Goal: Transaction & Acquisition: Purchase product/service

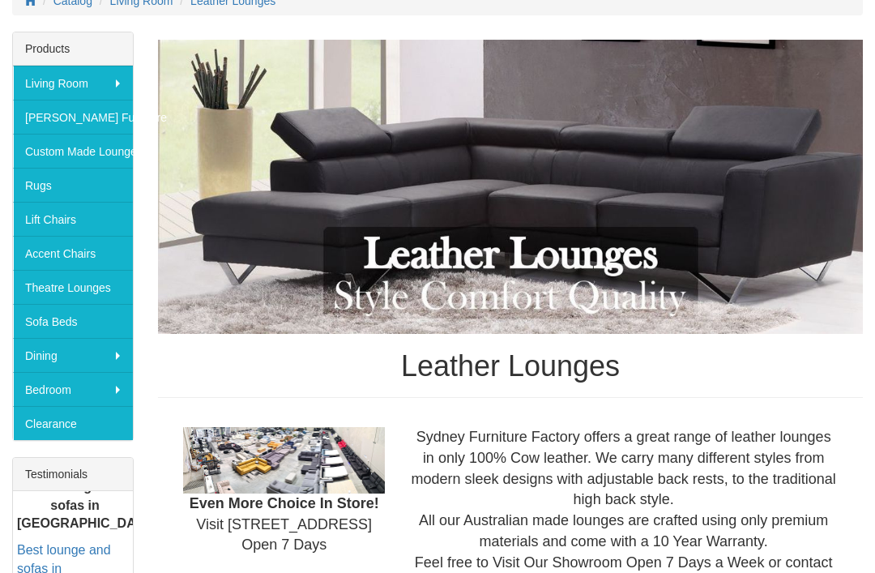
scroll to position [272, 0]
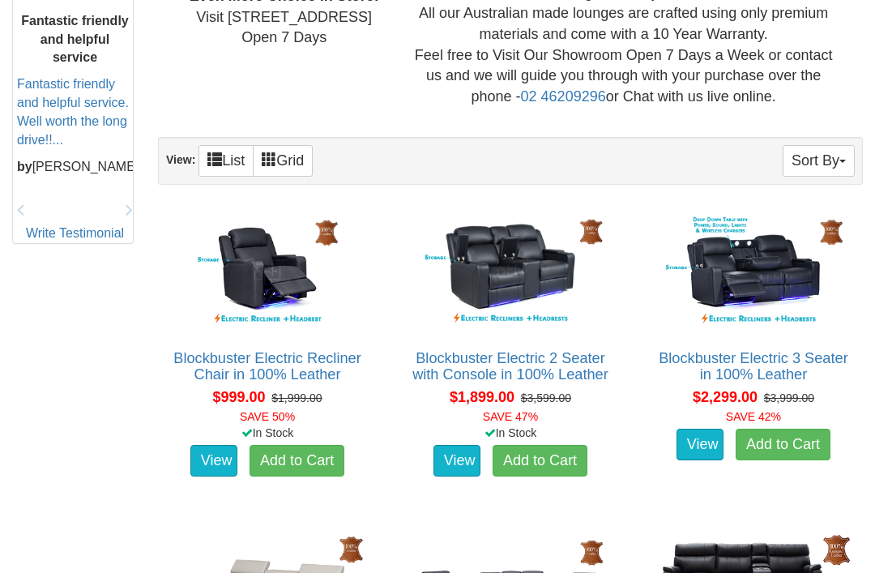
click at [834, 152] on button "Sort By" at bounding box center [818, 162] width 72 height 32
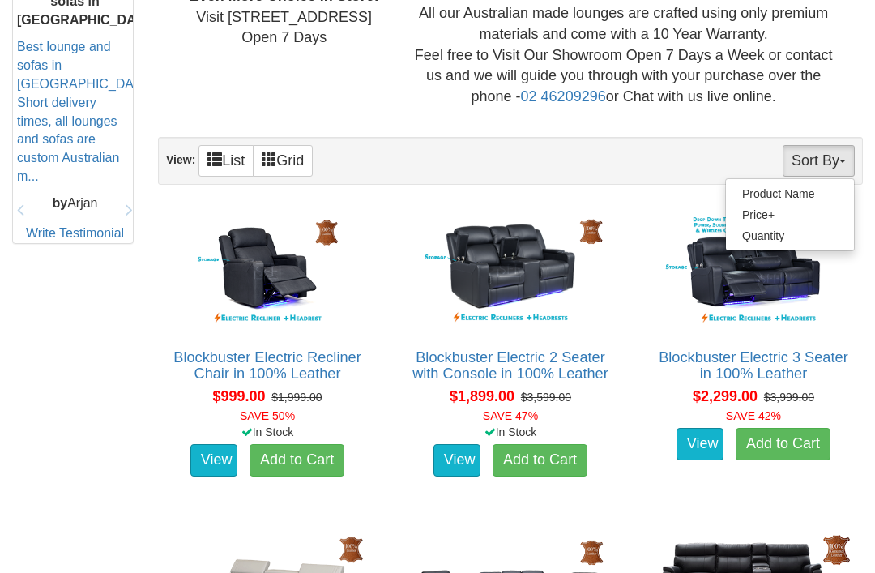
click at [832, 153] on div at bounding box center [437, 286] width 875 height 573
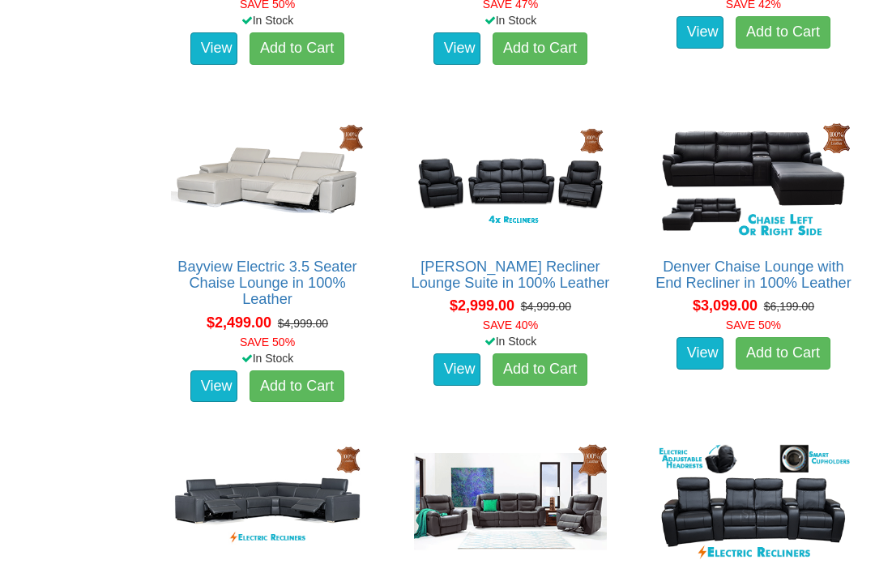
scroll to position [1187, 0]
click at [258, 235] on img at bounding box center [267, 181] width 201 height 124
click at [212, 370] on link "View" at bounding box center [213, 386] width 47 height 32
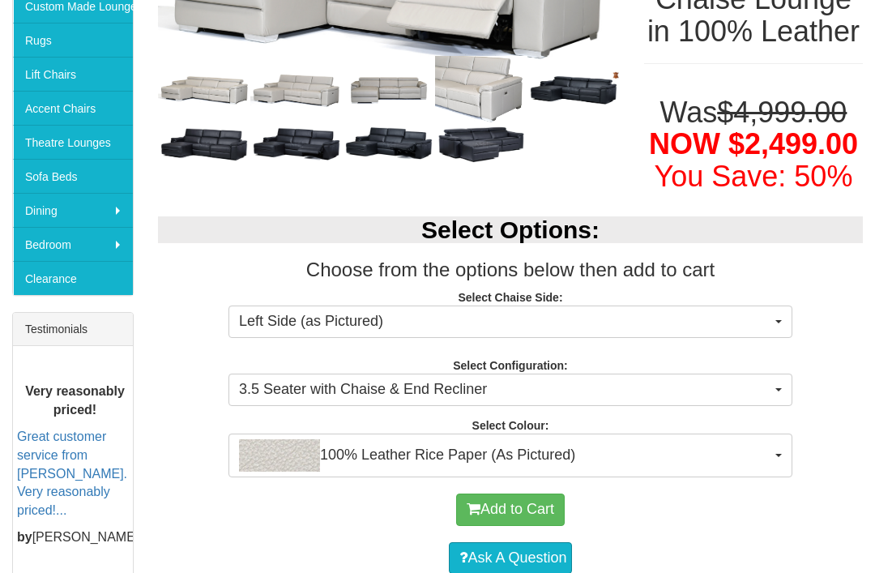
scroll to position [414, 0]
click at [778, 333] on button "Left Side (as Pictured)" at bounding box center [510, 321] width 564 height 32
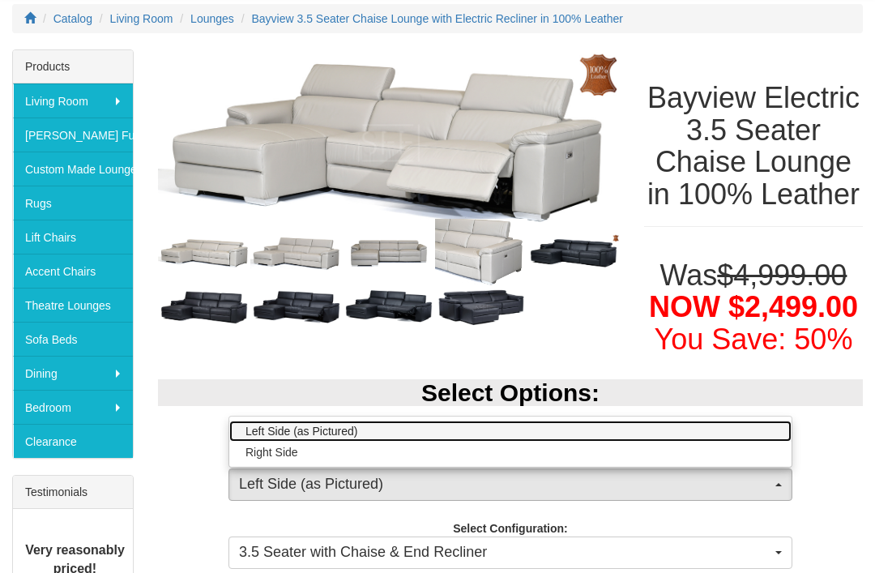
scroll to position [250, 0]
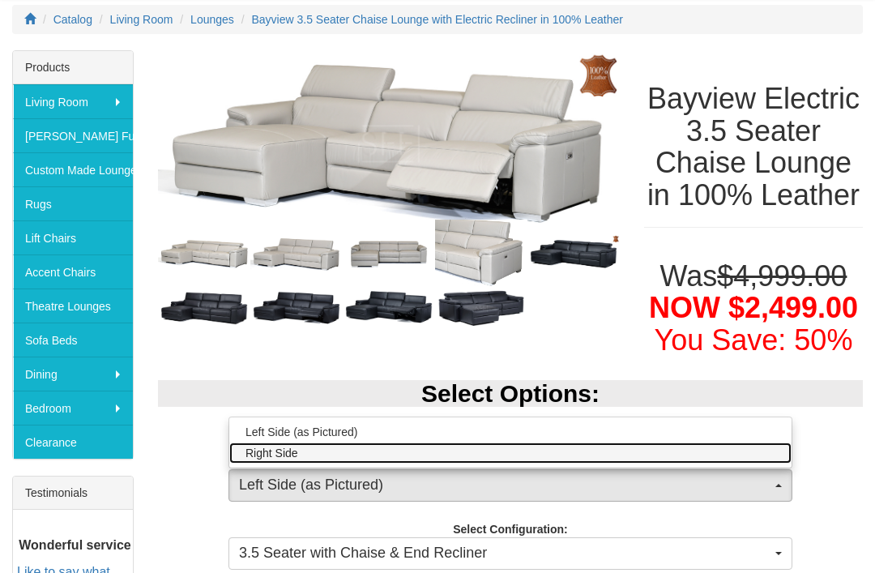
click at [592, 463] on link "Right Side" at bounding box center [510, 452] width 562 height 21
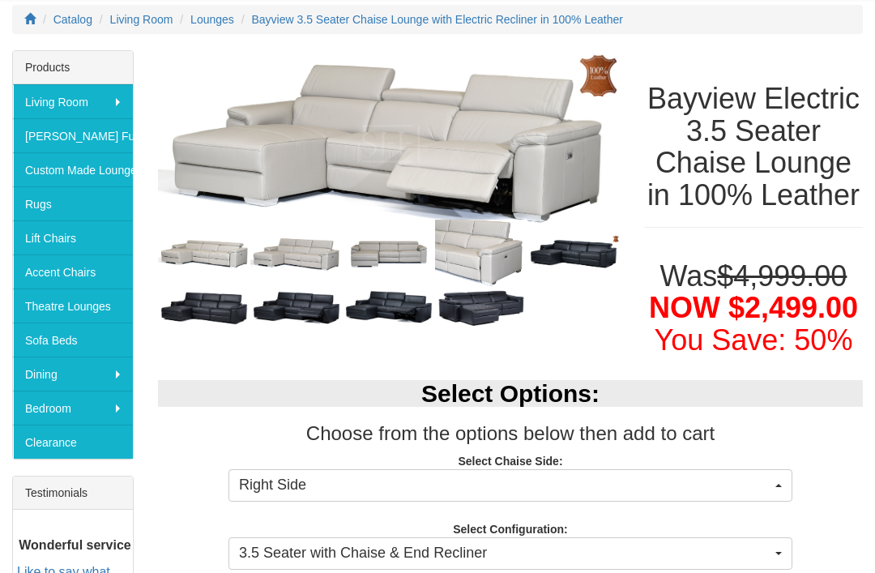
click at [600, 496] on span "Right Side" at bounding box center [505, 485] width 532 height 21
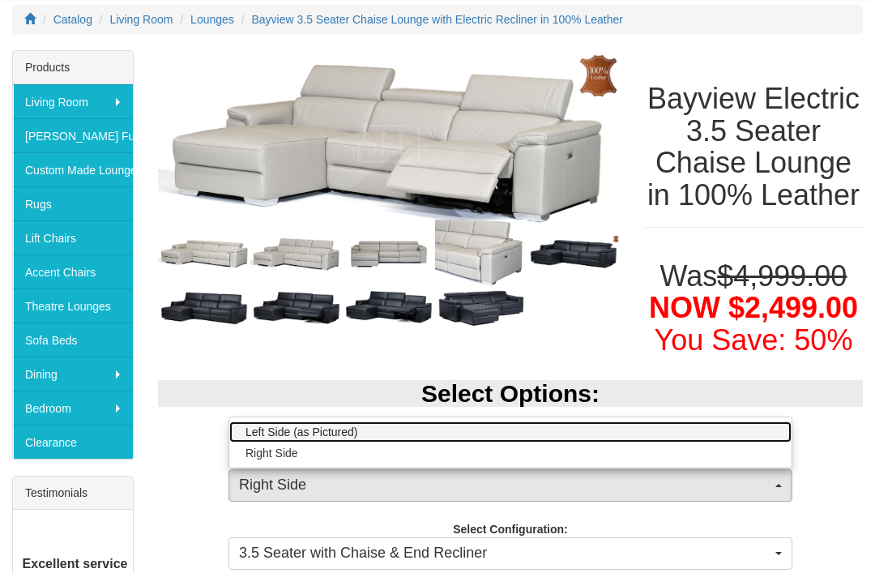
click at [618, 442] on link "Left Side (as Pictured)" at bounding box center [510, 431] width 562 height 21
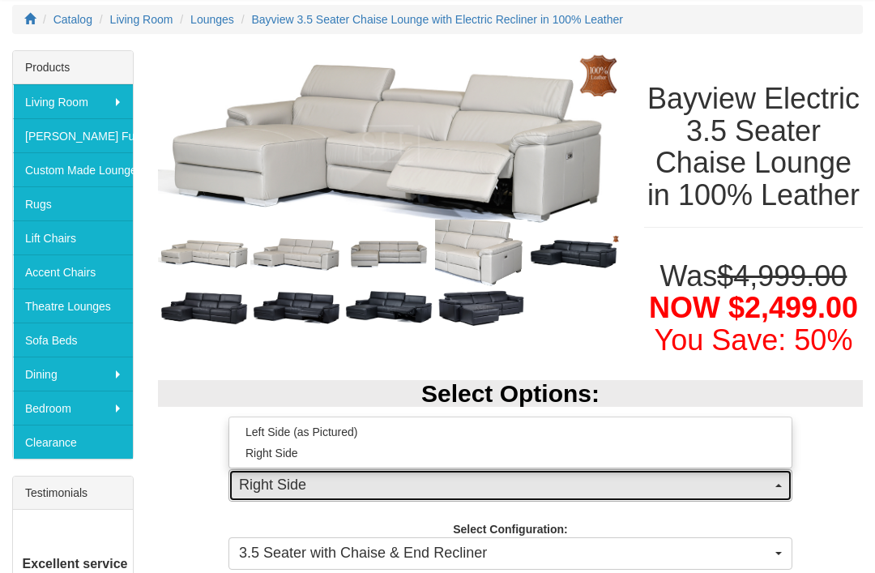
select select "265"
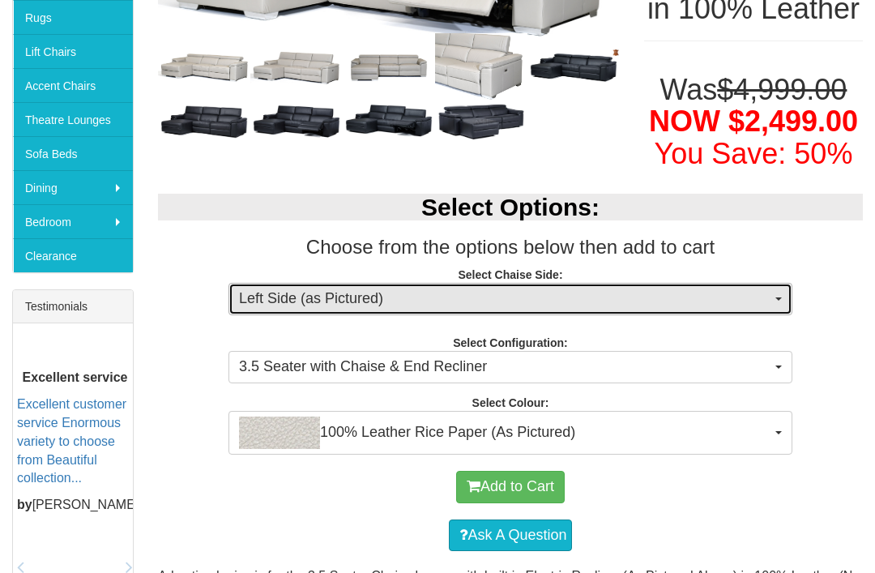
scroll to position [436, 0]
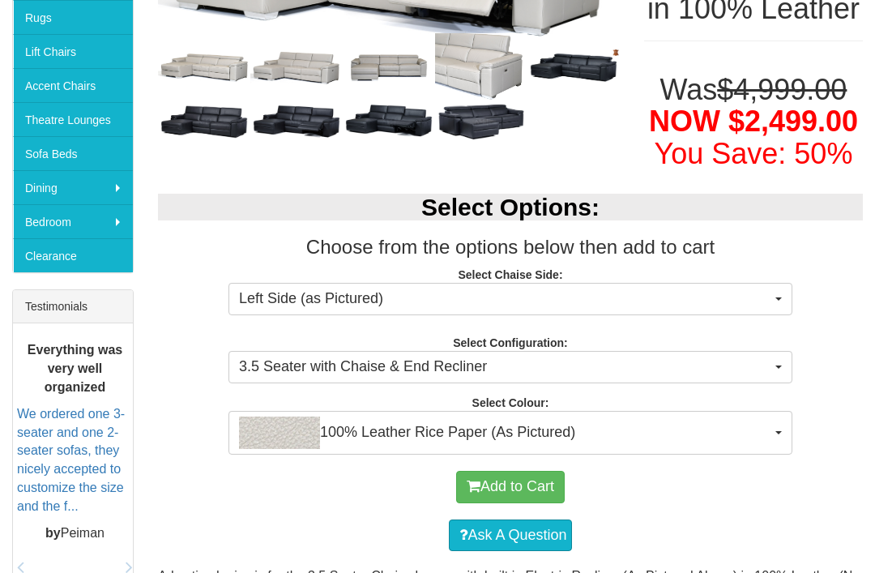
click at [774, 383] on button "3.5 Seater with Chaise & End Recliner" at bounding box center [510, 367] width 564 height 32
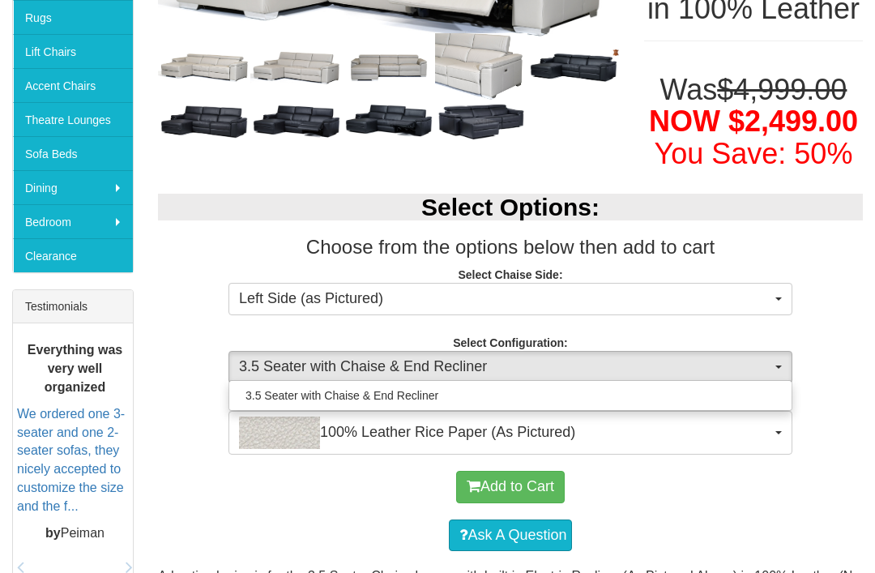
click at [829, 439] on div at bounding box center [437, 286] width 875 height 573
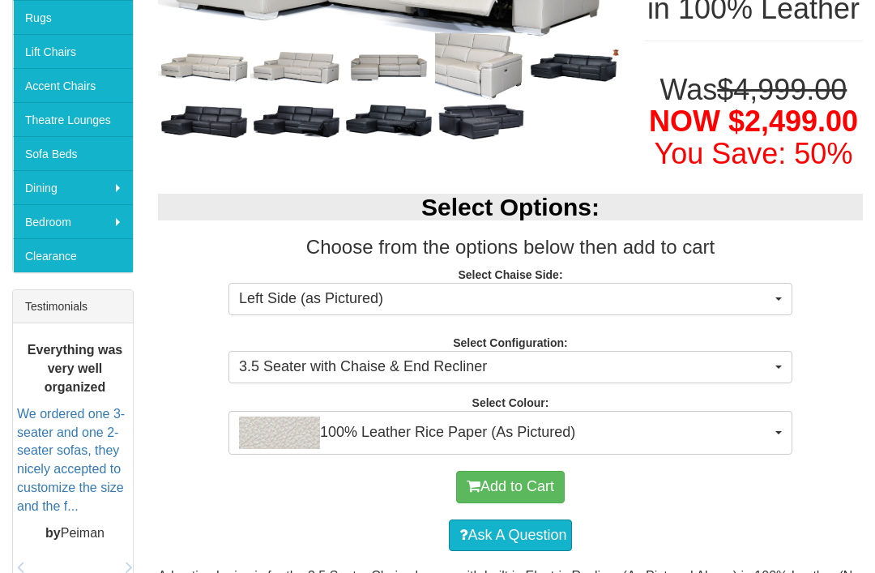
click at [748, 449] on span "100% Leather Rice Paper (As Pictured)" at bounding box center [505, 432] width 532 height 32
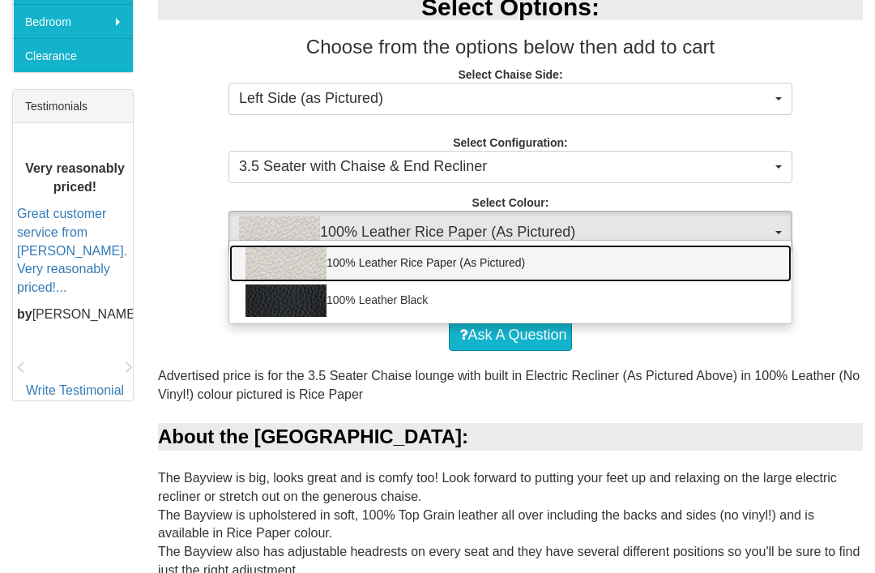
scroll to position [688, 0]
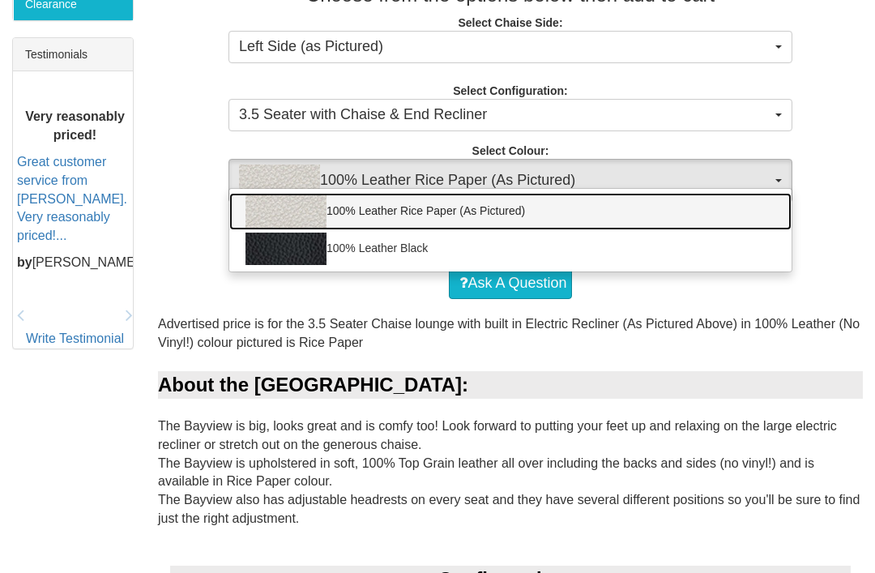
click at [688, 230] on link "100% Leather Rice Paper (As Pictured)" at bounding box center [510, 211] width 562 height 37
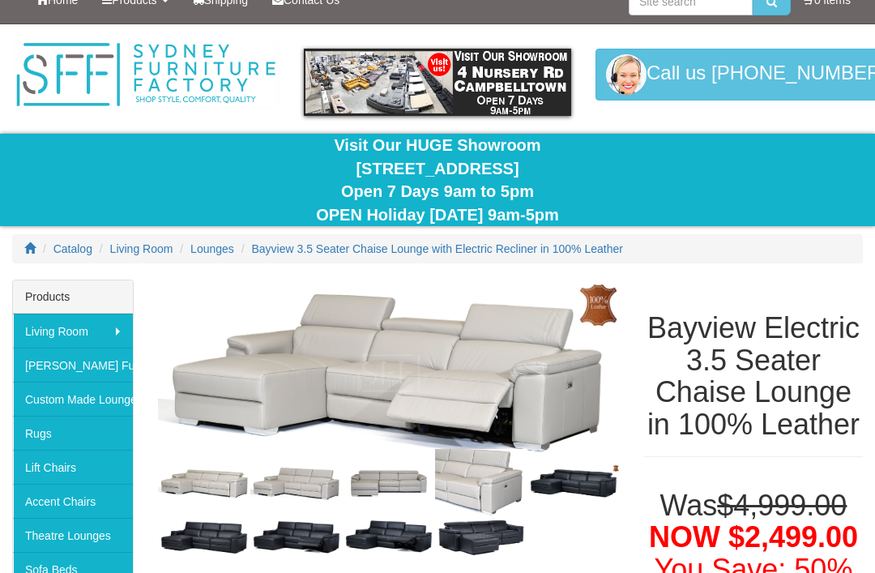
scroll to position [0, 0]
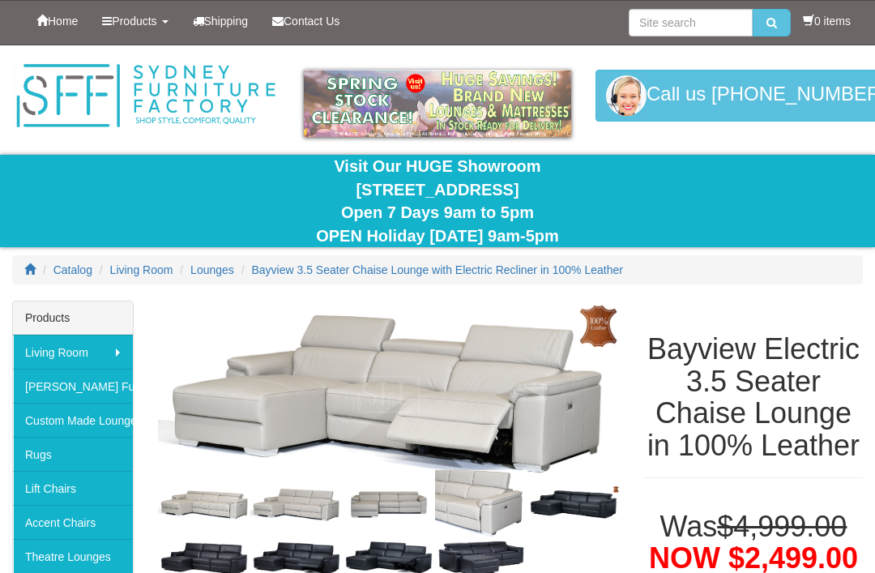
click at [339, 24] on span "Contact Us" at bounding box center [311, 21] width 56 height 13
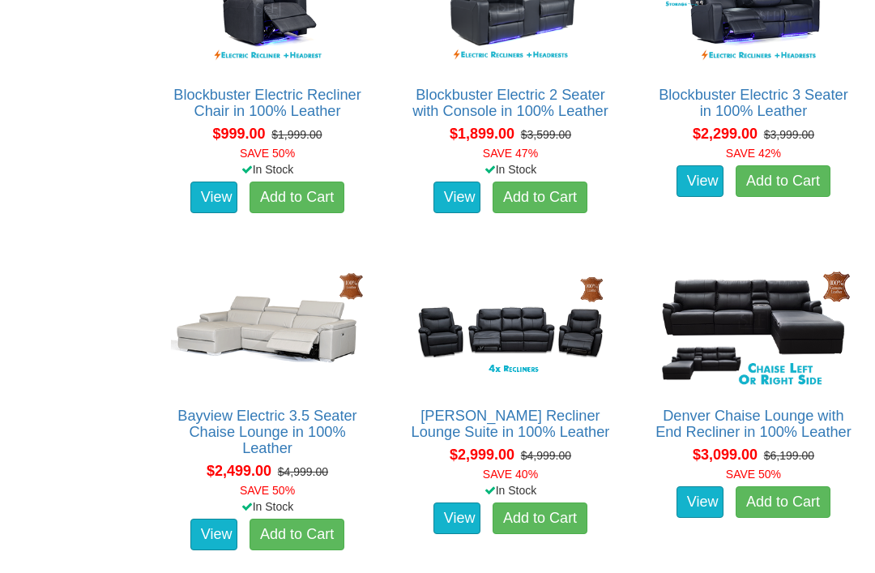
scroll to position [1039, 0]
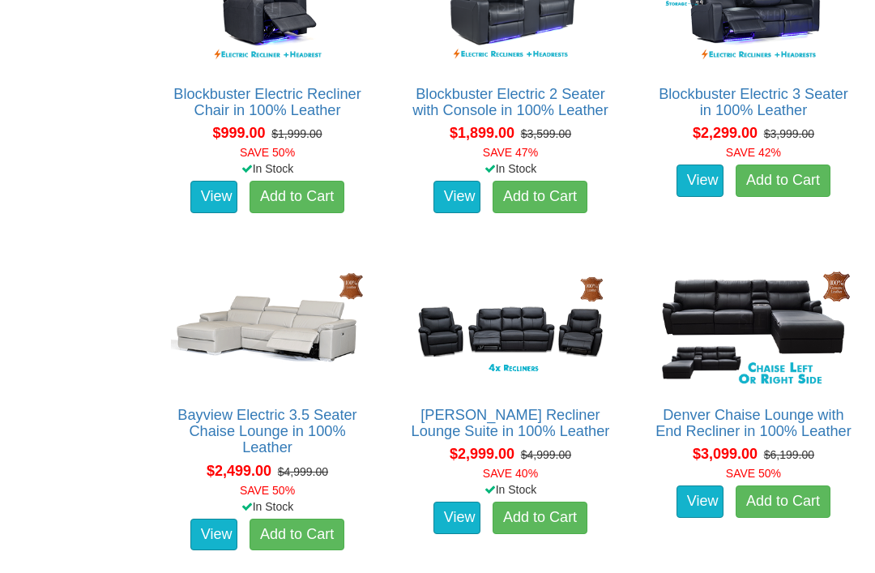
click at [190, 529] on link "View" at bounding box center [213, 534] width 47 height 32
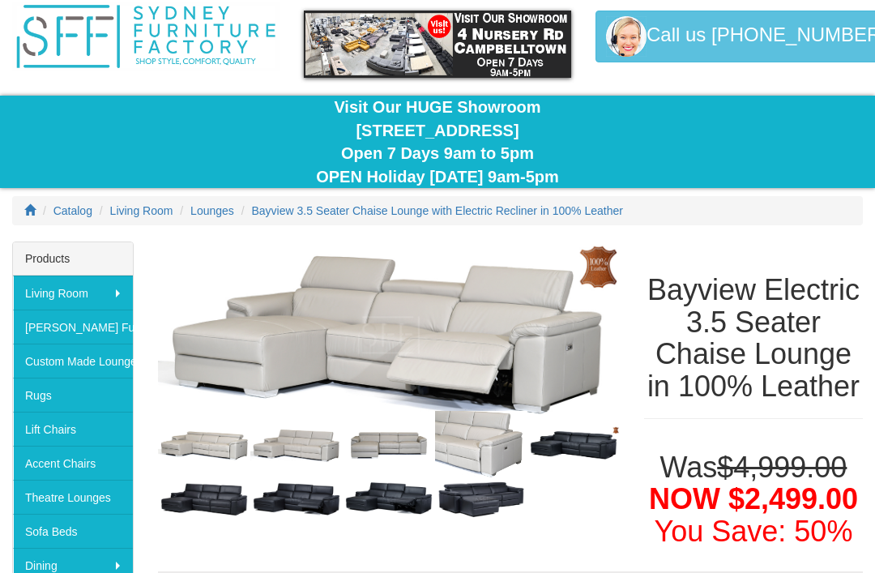
scroll to position [57, 0]
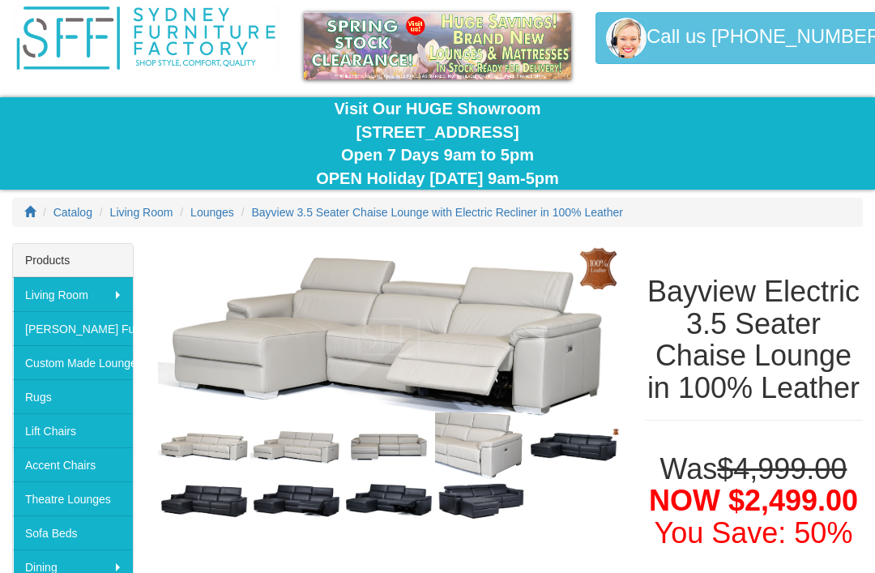
click at [687, 419] on div "Bayview Electric 3.5 Seater Chaise Lounge in 100% Leather" at bounding box center [753, 347] width 219 height 144
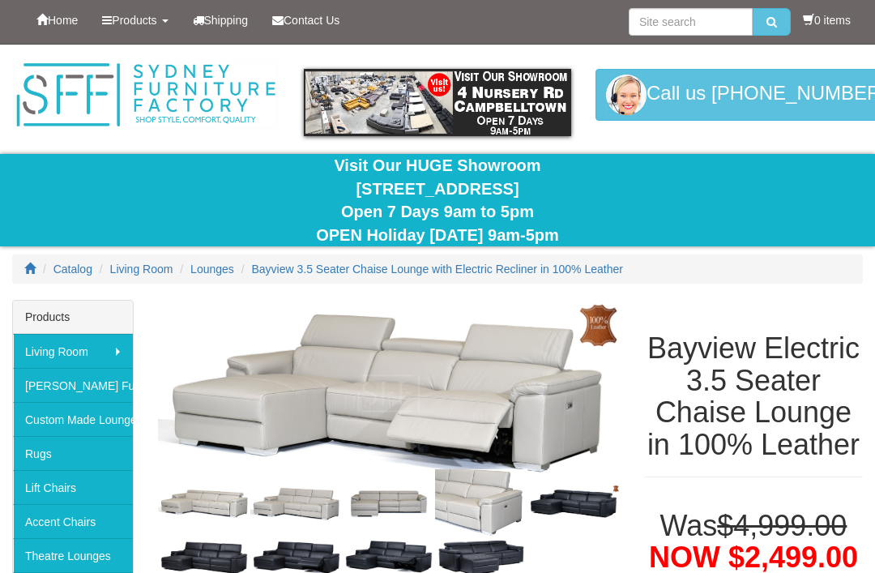
scroll to position [0, 0]
